Goal: Information Seeking & Learning: Learn about a topic

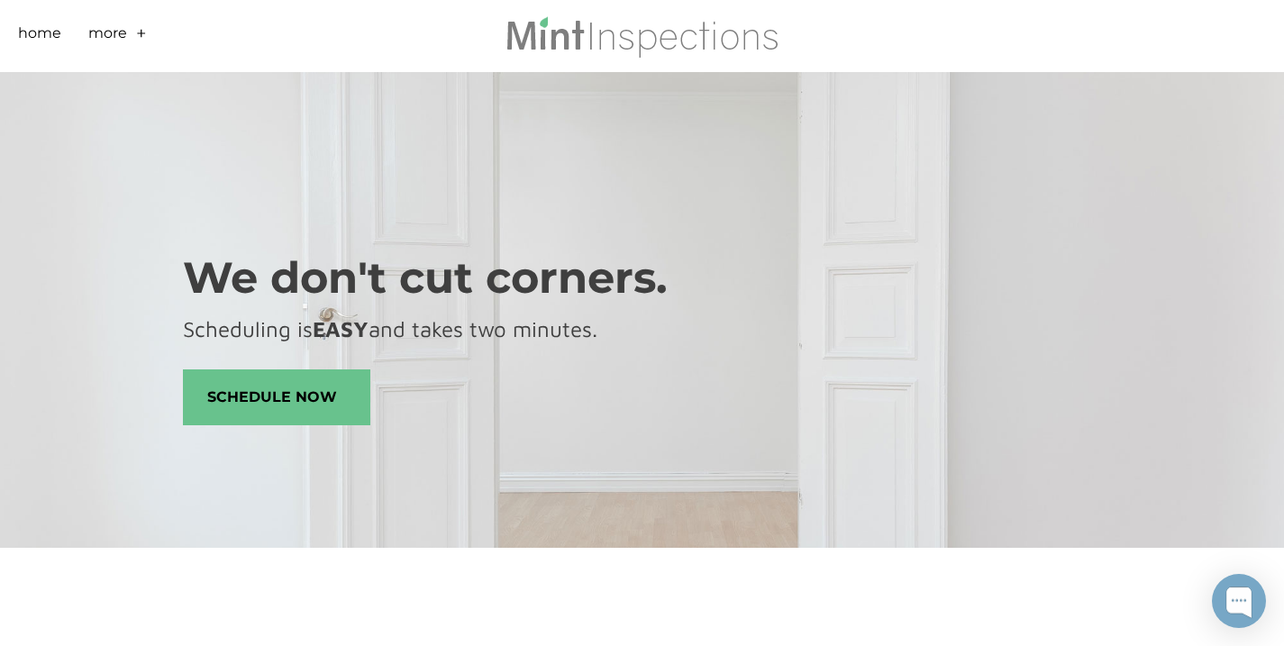
click at [141, 32] on link "+" at bounding box center [141, 37] width 11 height 28
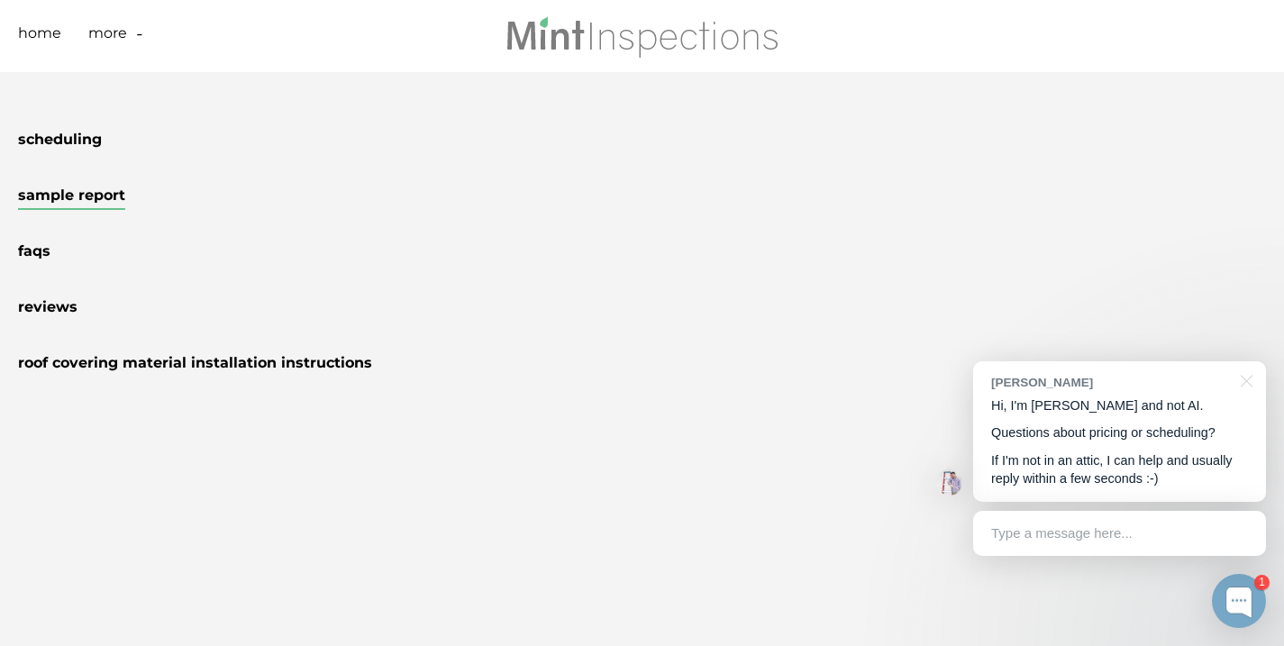
click at [79, 201] on link "Sample Report" at bounding box center [71, 197] width 107 height 23
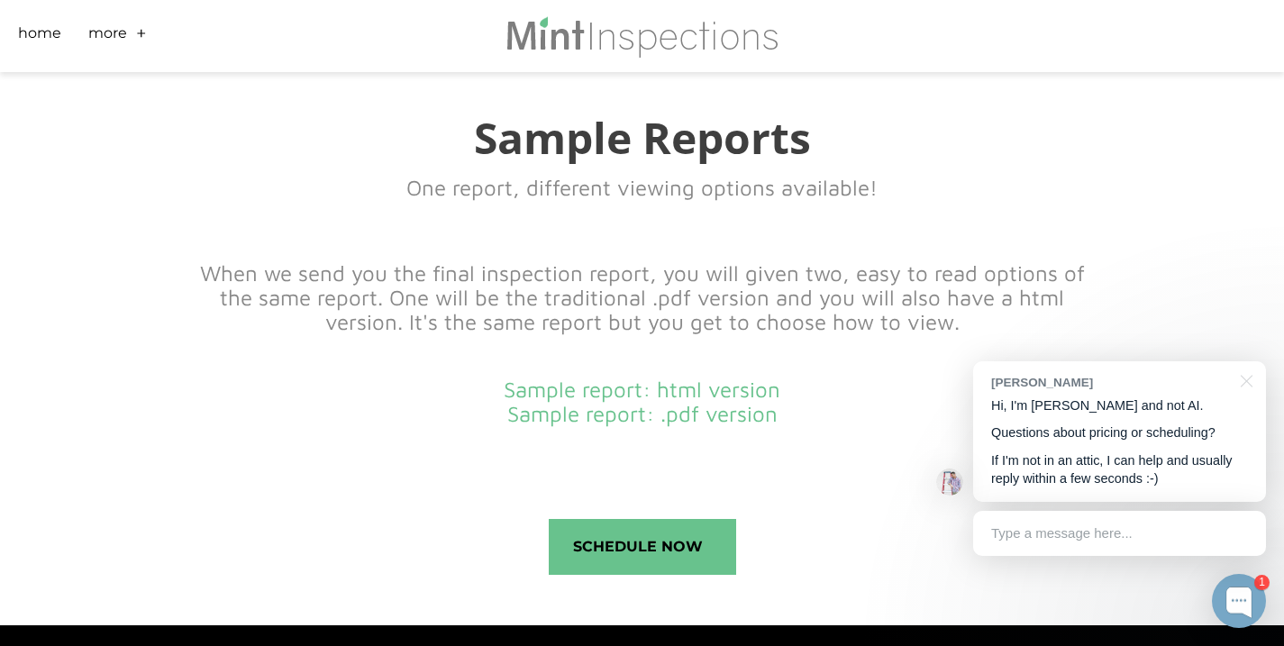
scroll to position [767, 0]
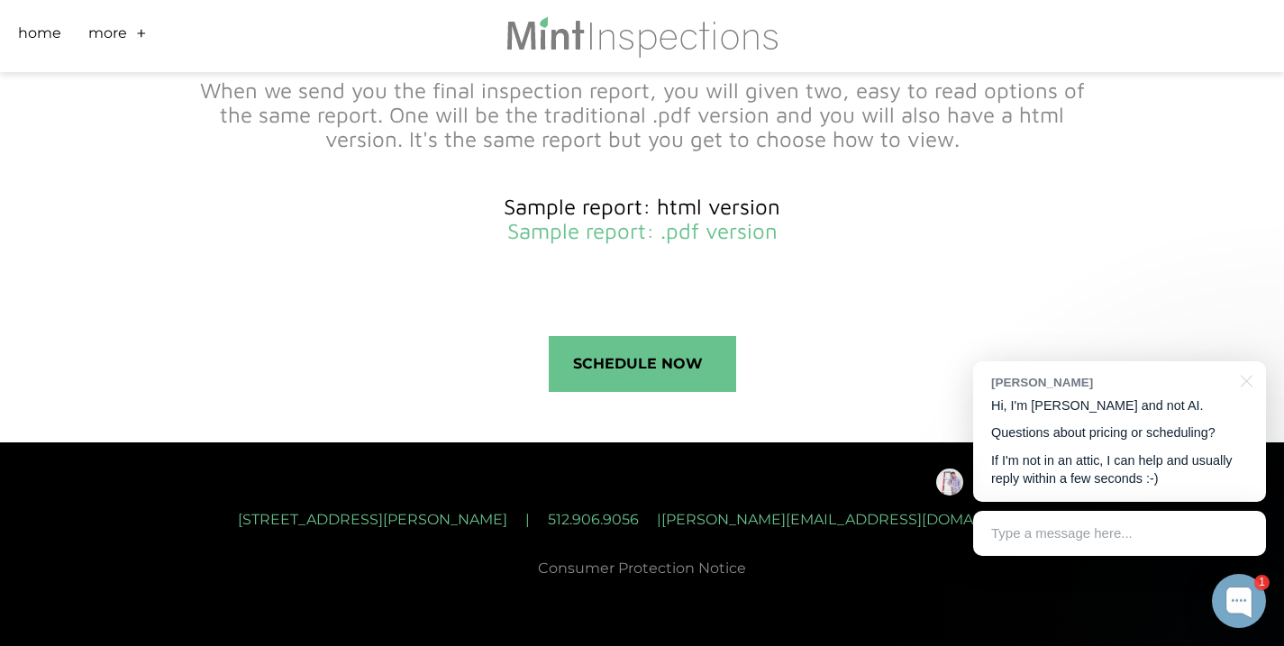
click at [669, 205] on link "Sample report: html version" at bounding box center [642, 206] width 277 height 25
click at [860, 341] on div "Schedule Now" at bounding box center [642, 366] width 919 height 79
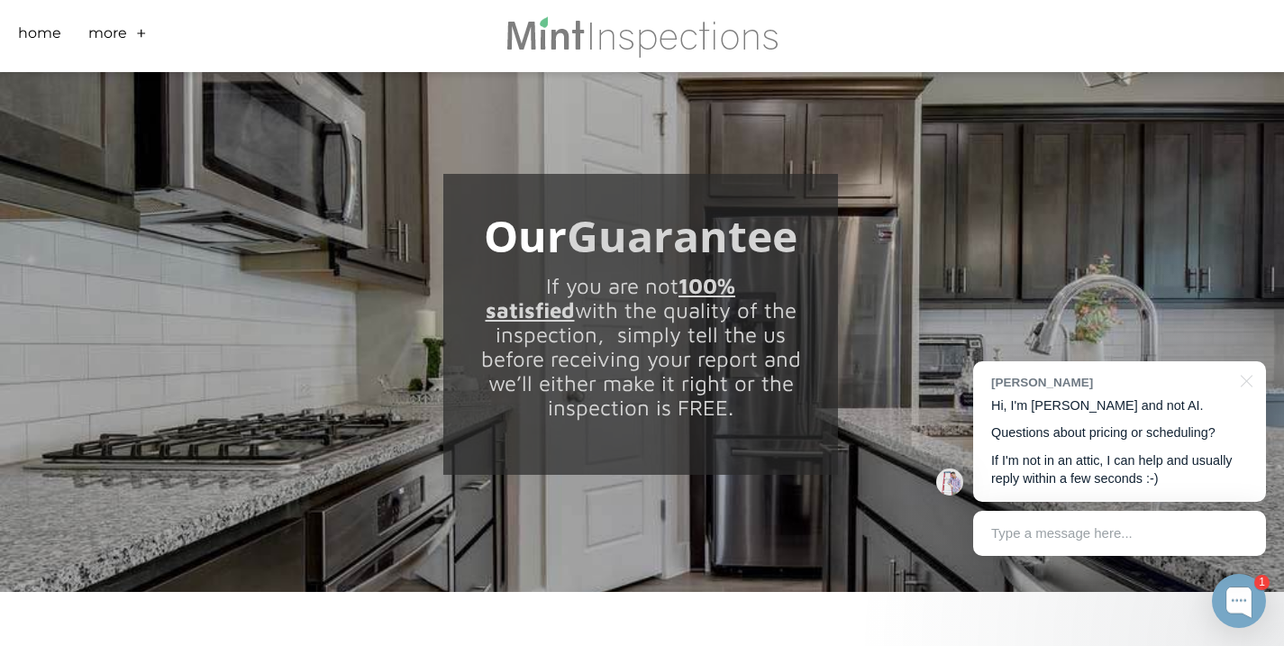
scroll to position [0, 0]
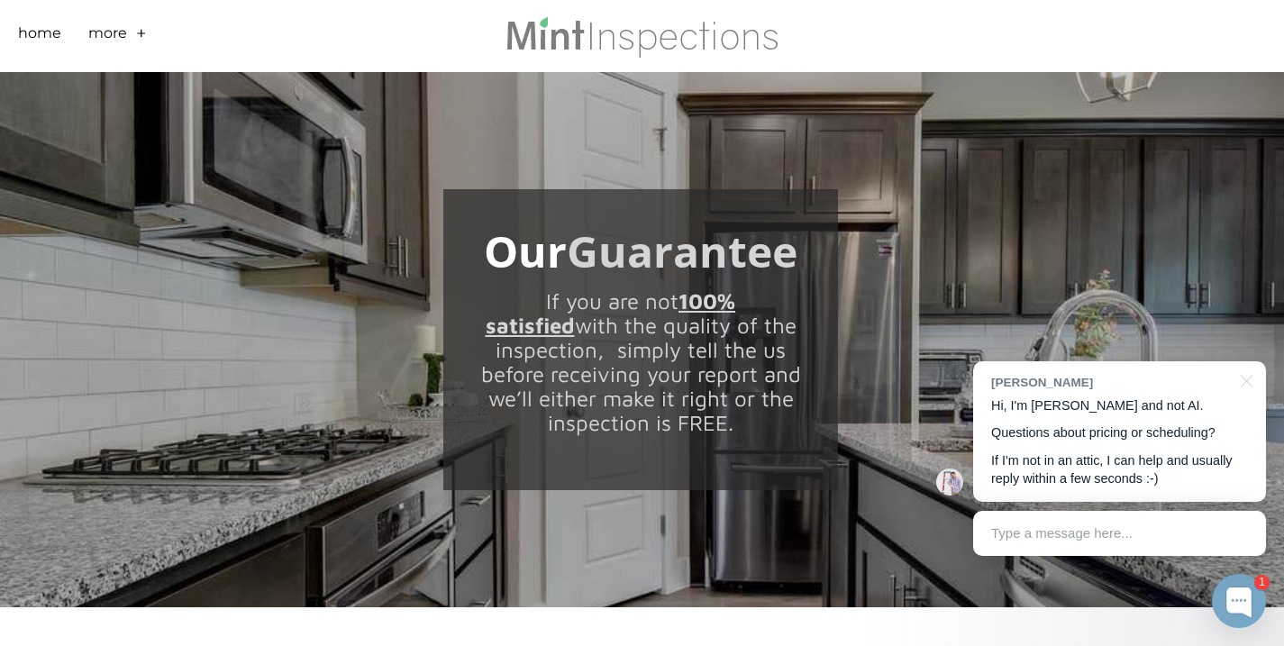
click at [141, 34] on link "+" at bounding box center [141, 37] width 11 height 28
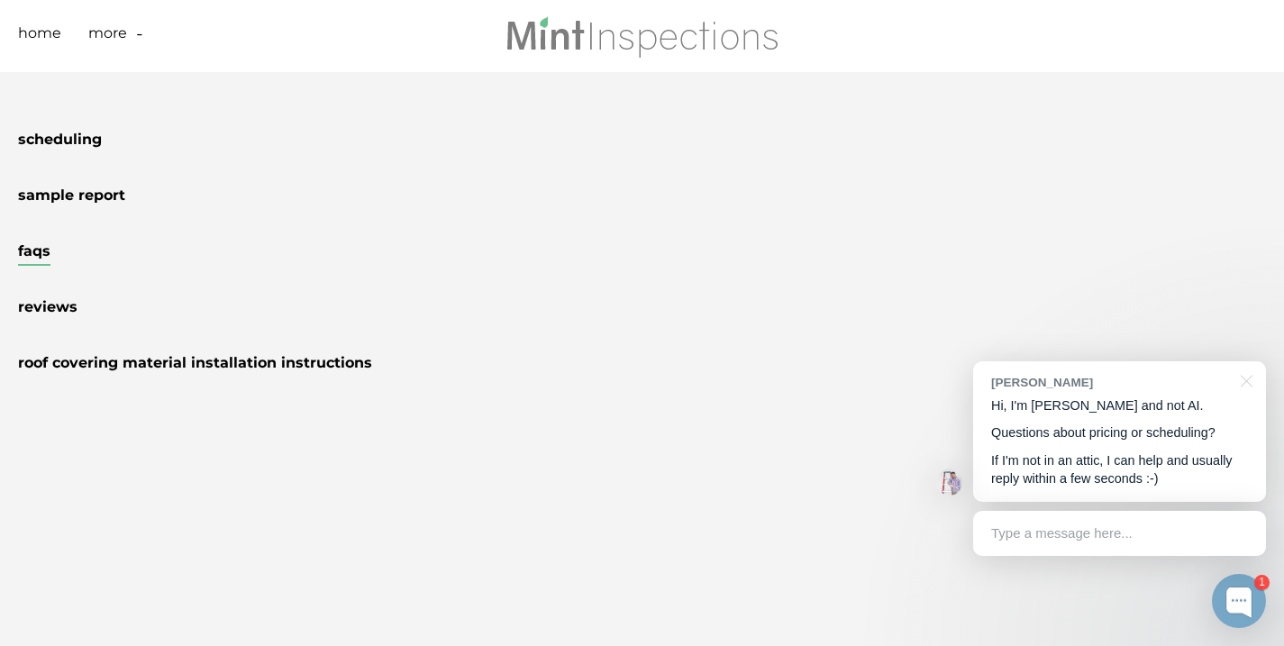
click at [34, 255] on link "FAQs" at bounding box center [34, 253] width 32 height 23
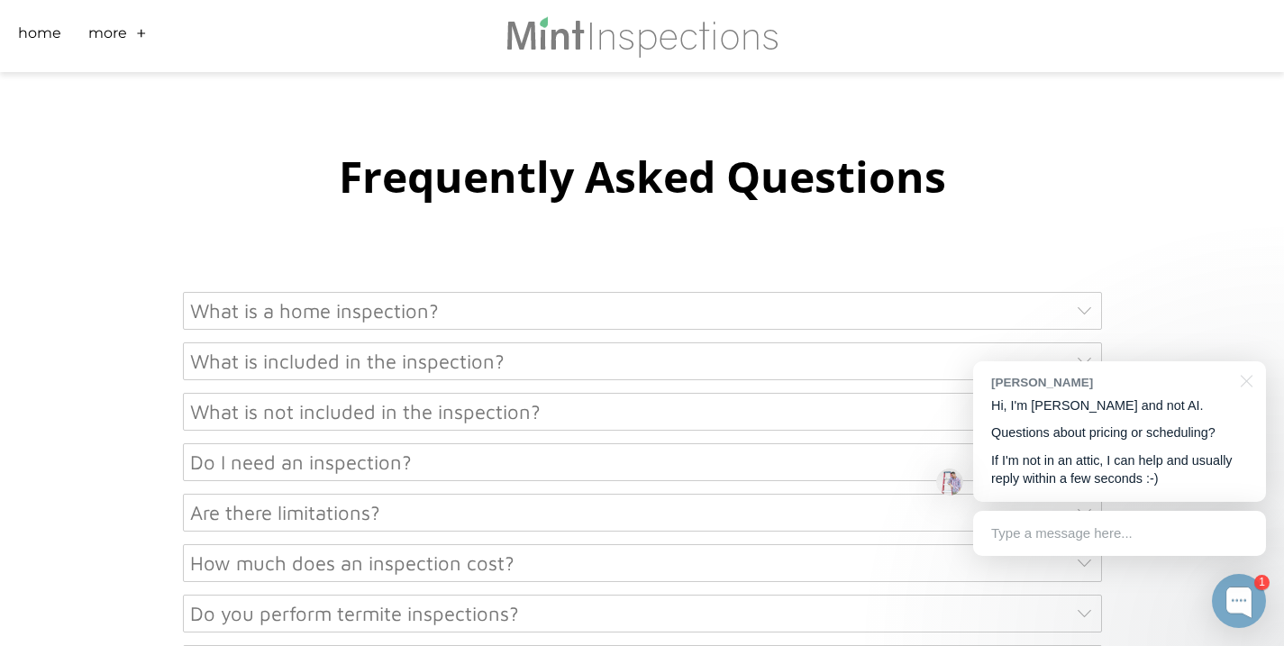
scroll to position [684, 0]
click at [437, 365] on div "What is included in the inspection?" at bounding box center [642, 360] width 919 height 38
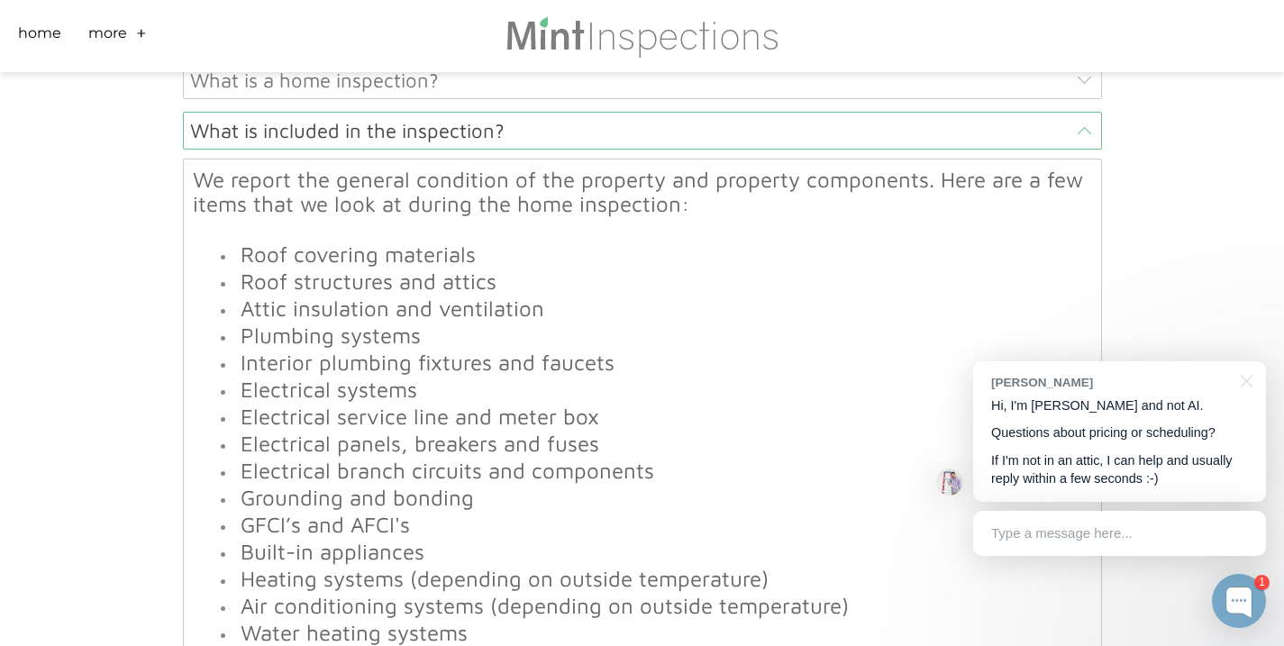
scroll to position [915, 0]
drag, startPoint x: 282, startPoint y: 332, endPoint x: 420, endPoint y: 336, distance: 137.9
click at [420, 336] on li "Plumbing systems" at bounding box center [664, 335] width 856 height 24
drag, startPoint x: 343, startPoint y: 360, endPoint x: 567, endPoint y: 351, distance: 223.6
click at [567, 351] on font "Interior plumbing fixtures and faucets" at bounding box center [428, 360] width 374 height 25
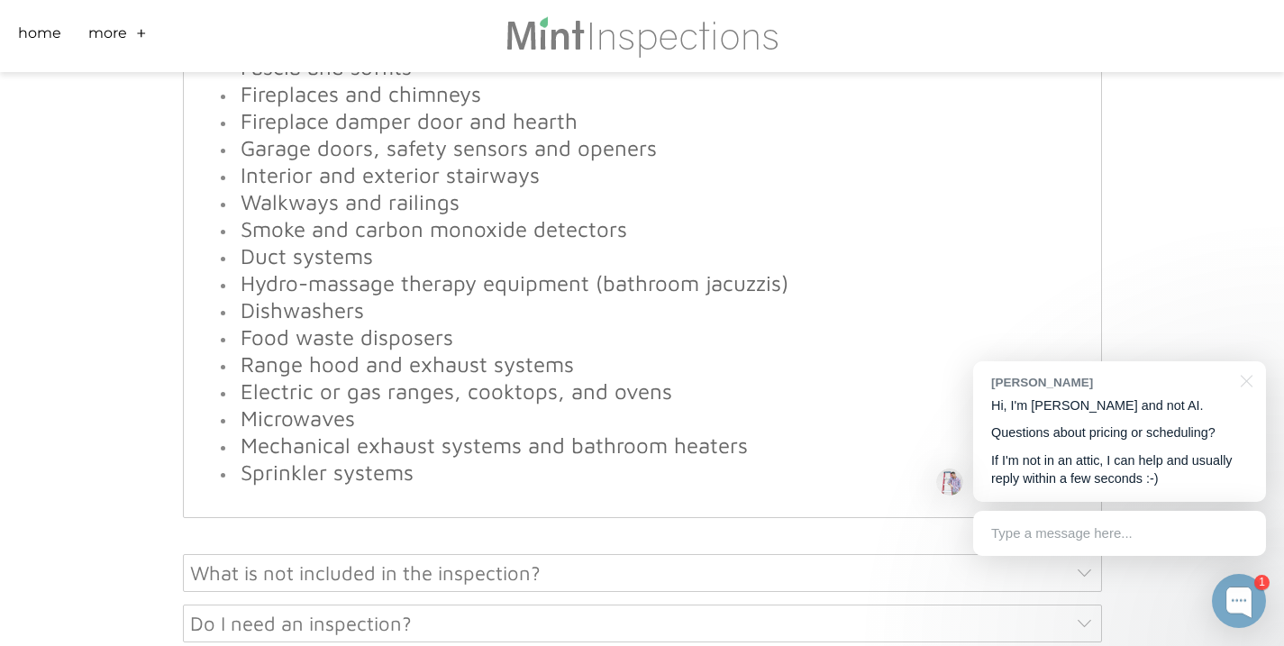
scroll to position [1777, 0]
click at [514, 569] on div "What is not included in the inspection?" at bounding box center [642, 572] width 919 height 38
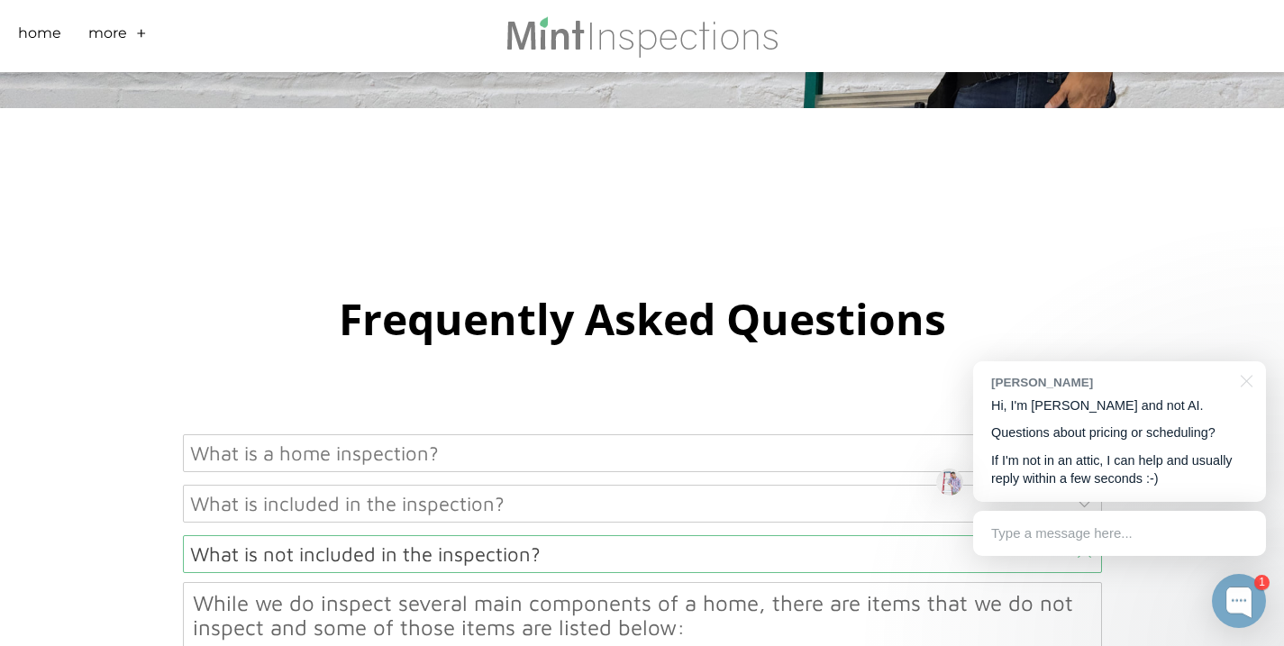
scroll to position [704, 0]
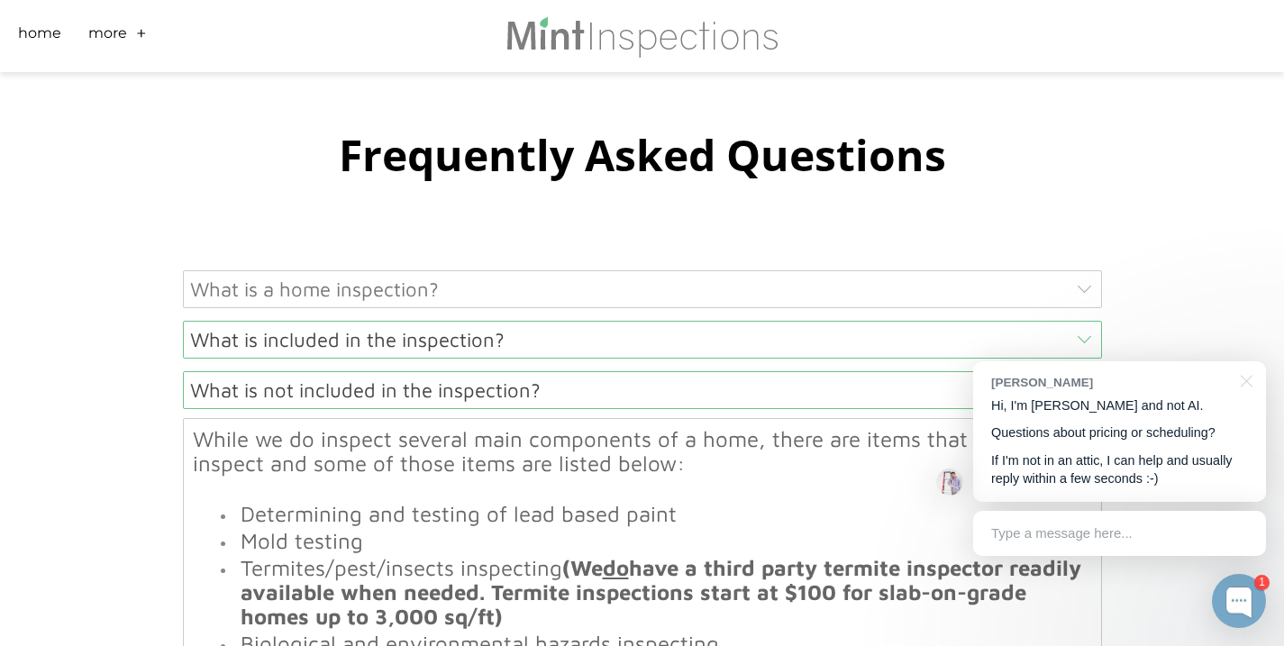
click at [396, 335] on div "What is included in the inspection?" at bounding box center [642, 340] width 919 height 38
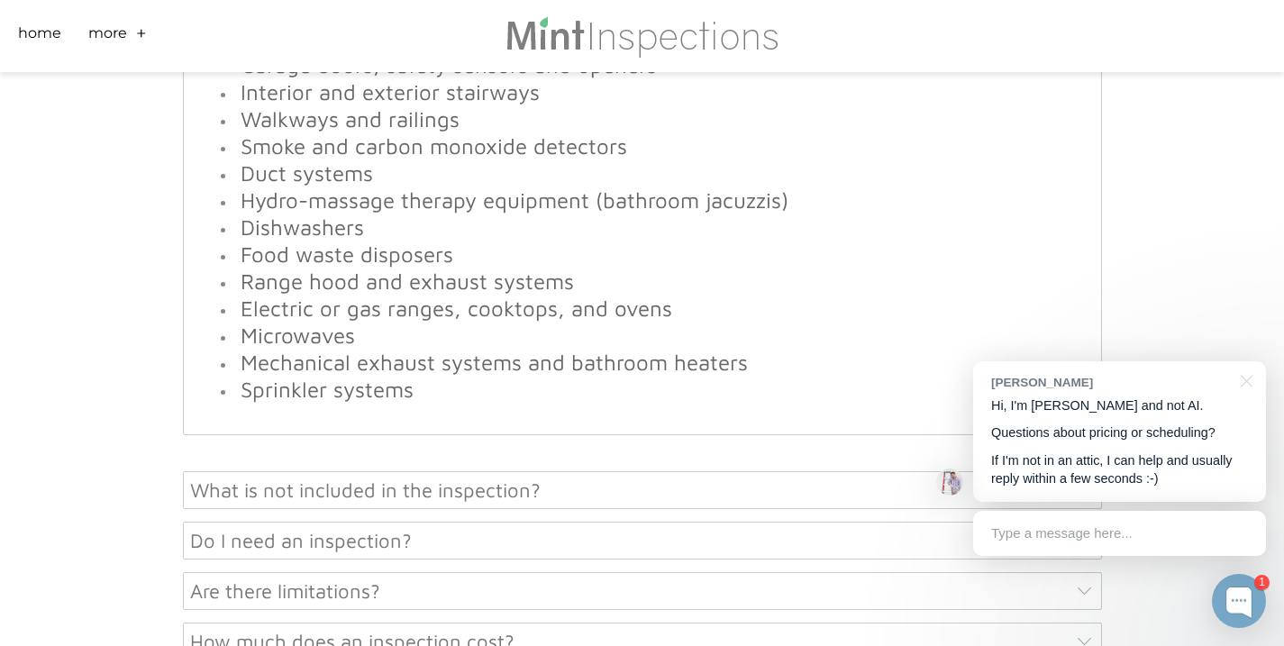
scroll to position [1829, 0]
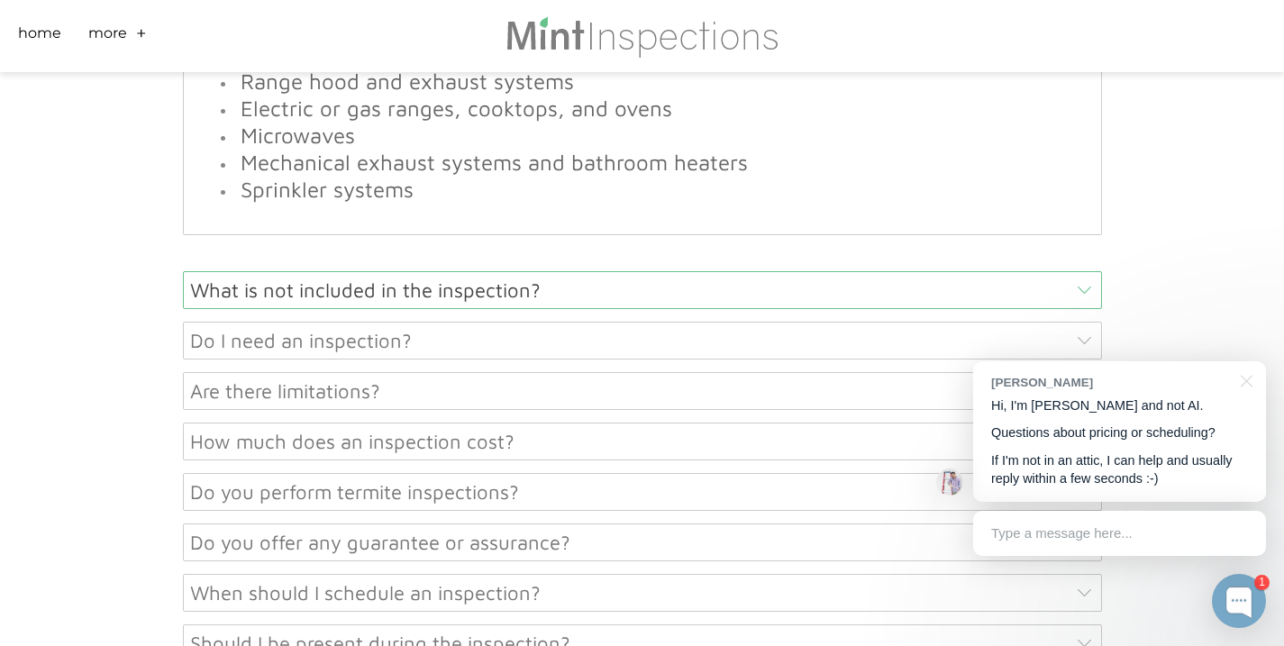
click at [425, 296] on div "What is not included in the inspection?" at bounding box center [642, 290] width 919 height 38
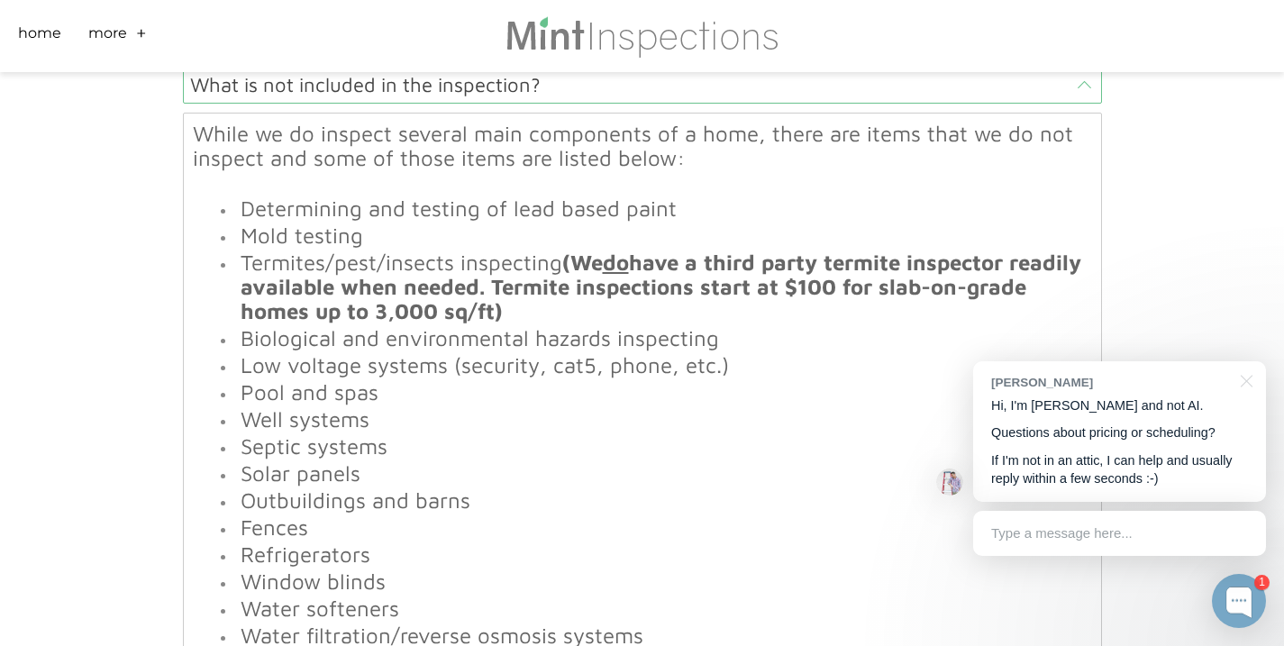
scroll to position [1011, 0]
drag, startPoint x: 250, startPoint y: 241, endPoint x: 437, endPoint y: 240, distance: 187.4
click at [437, 240] on li "Mold testing" at bounding box center [664, 235] width 856 height 24
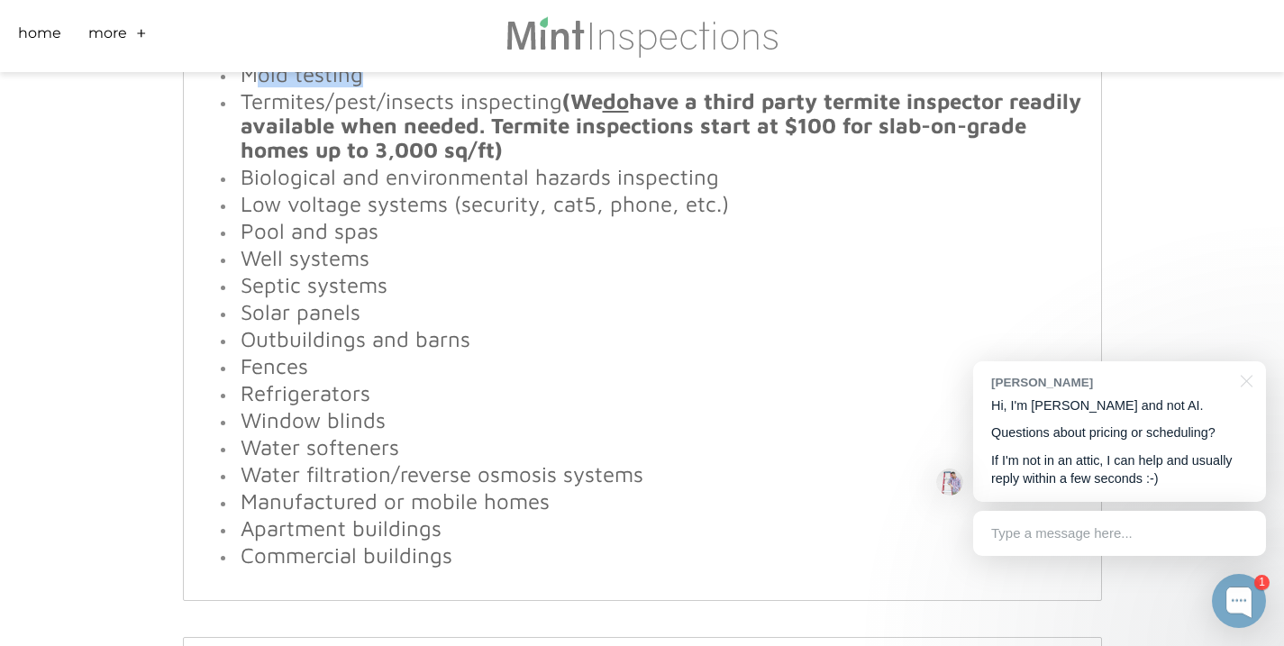
scroll to position [1198, 0]
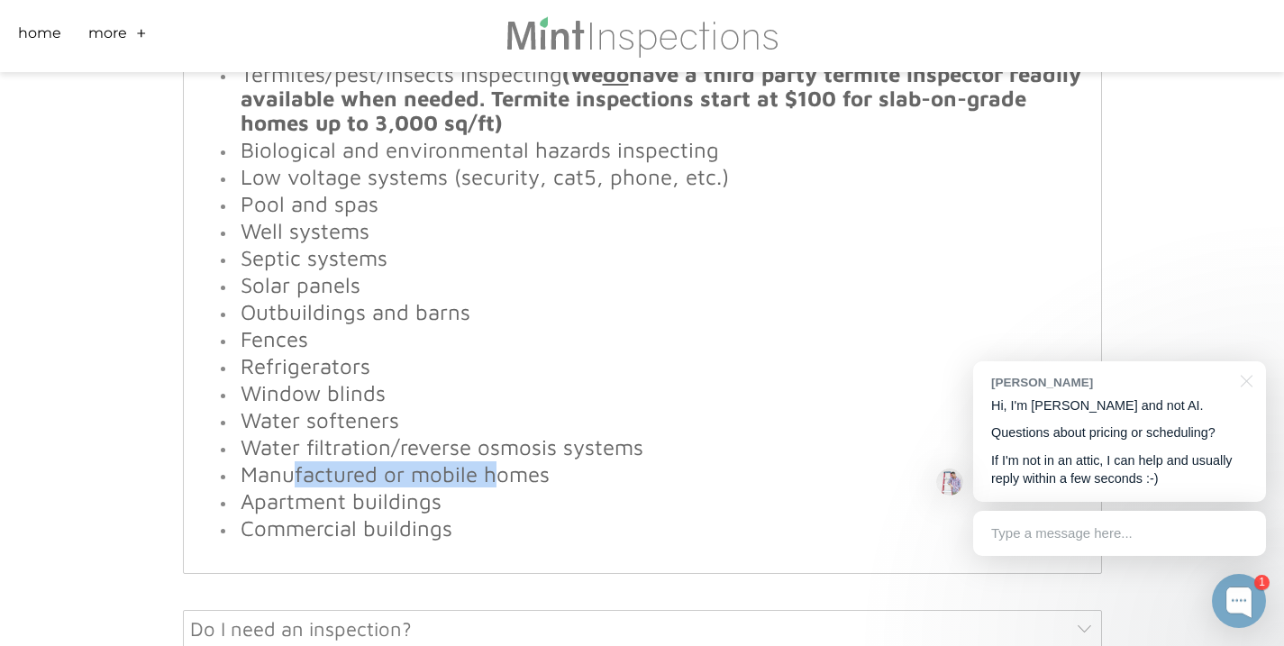
drag, startPoint x: 293, startPoint y: 474, endPoint x: 499, endPoint y: 485, distance: 206.6
click at [499, 485] on font "Manufactured or mobile homes" at bounding box center [395, 473] width 309 height 25
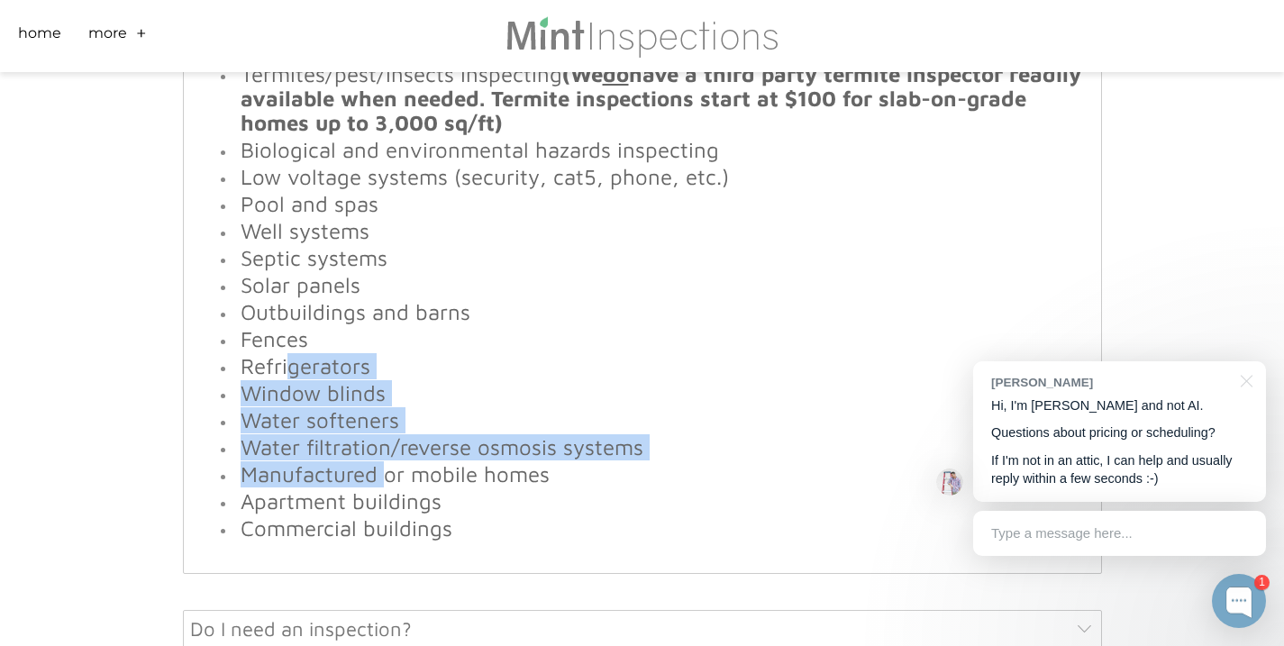
drag, startPoint x: 285, startPoint y: 370, endPoint x: 382, endPoint y: 490, distance: 154.3
click at [381, 486] on ul "Determining and testing of lead based paint Mold testing Termites/pest/insects …" at bounding box center [642, 275] width 899 height 532
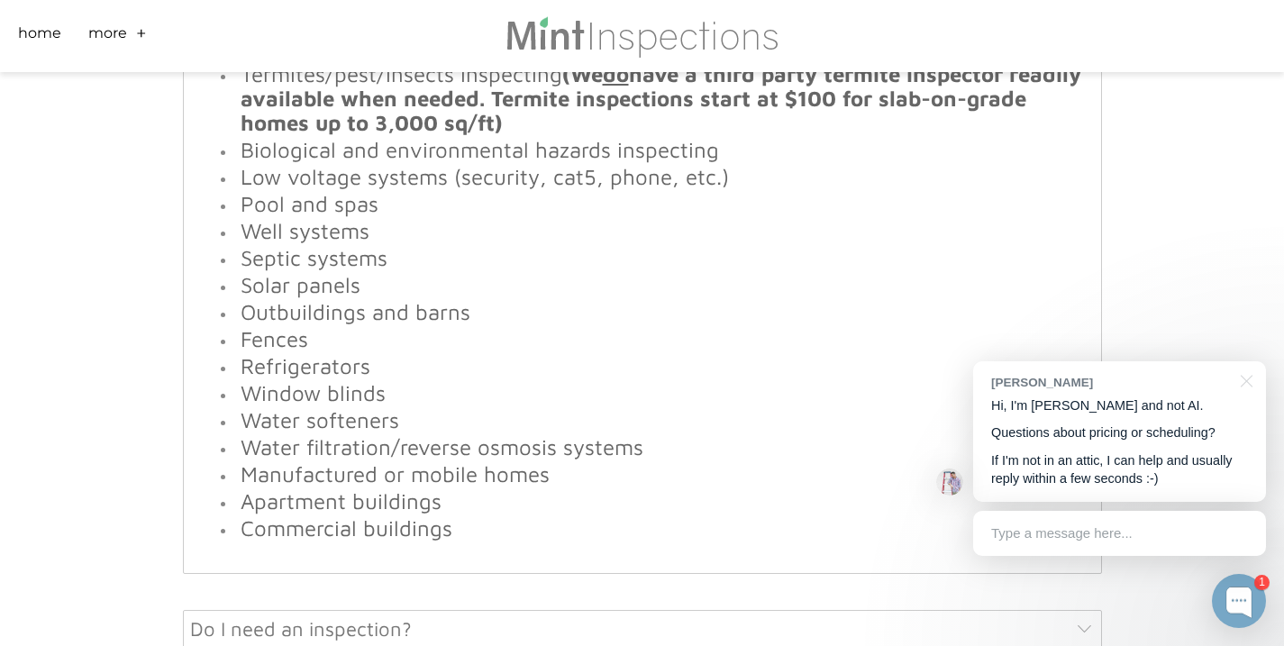
click at [382, 491] on font "Apartment buildings" at bounding box center [341, 500] width 201 height 25
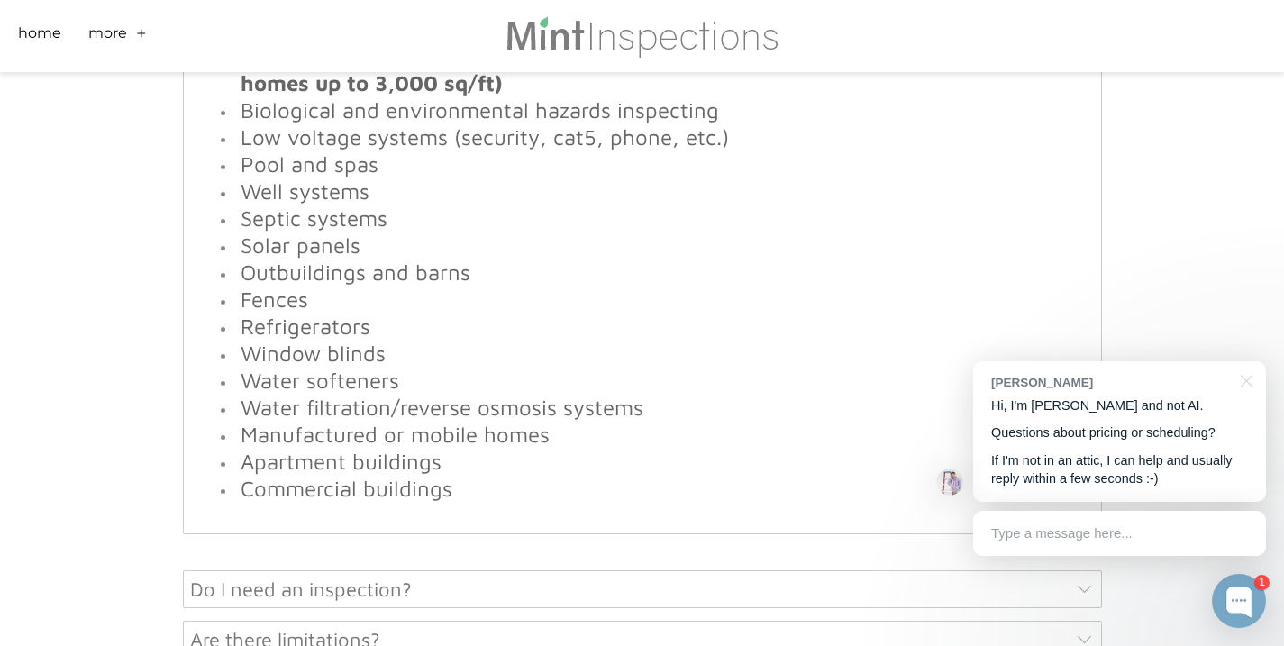
scroll to position [1240, 0]
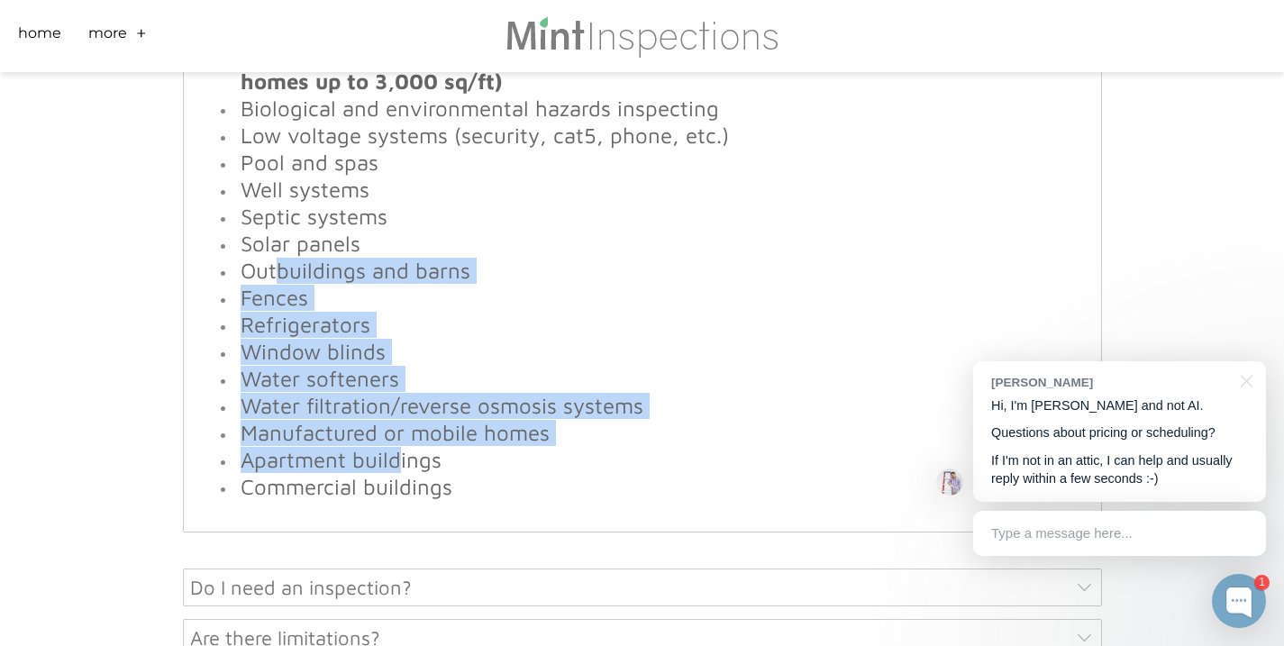
drag, startPoint x: 386, startPoint y: 441, endPoint x: 395, endPoint y: 454, distance: 16.8
click at [395, 454] on ul "Determining and testing of lead based paint Mold testing Termites/pest/insects …" at bounding box center [642, 234] width 899 height 532
click at [395, 450] on font "Apartment buildings" at bounding box center [341, 459] width 201 height 25
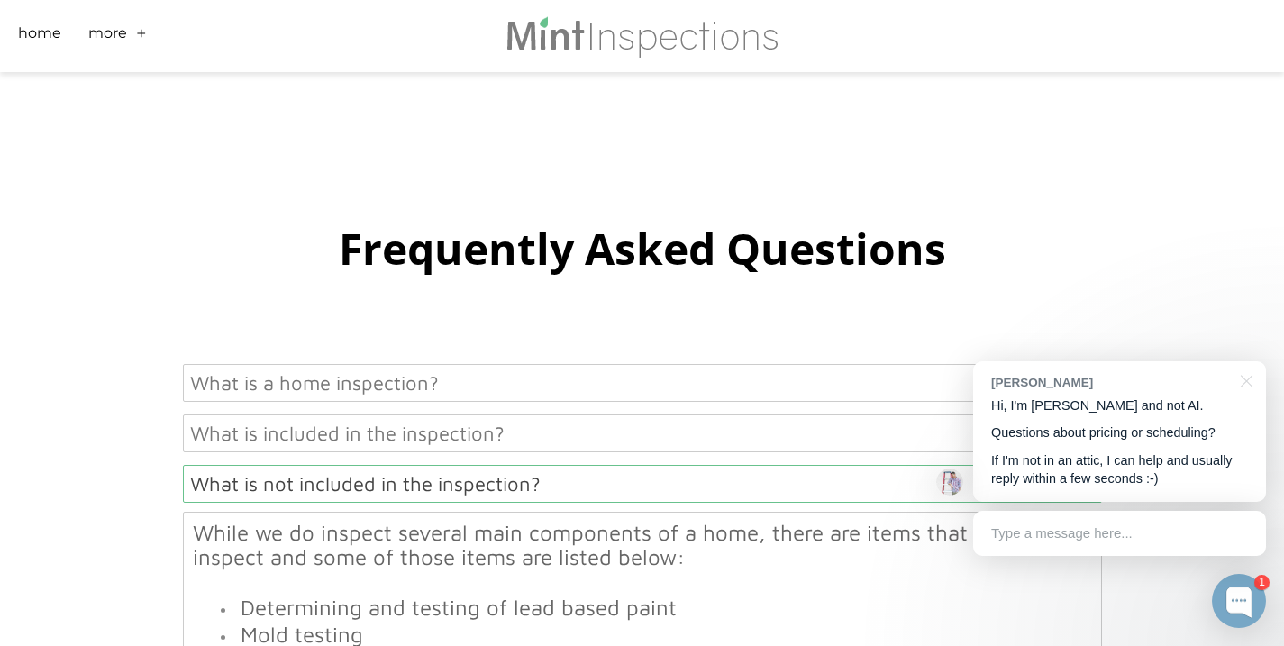
scroll to position [533, 0]
